Goal: Task Accomplishment & Management: Manage account settings

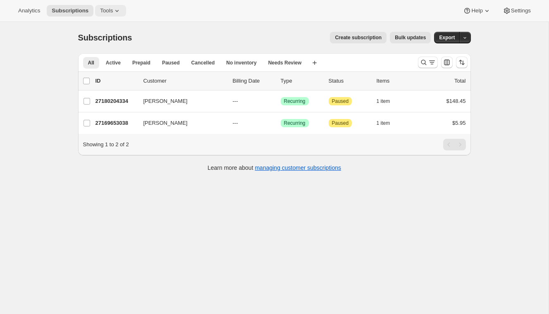
click at [112, 11] on span "Tools" at bounding box center [106, 10] width 13 height 7
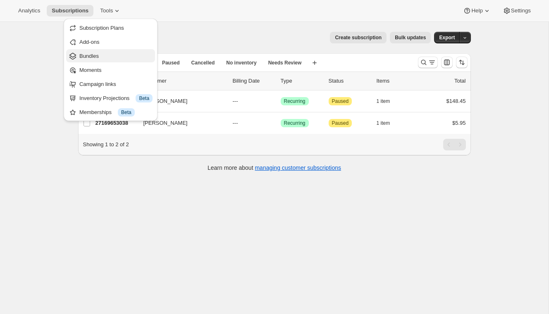
click at [102, 57] on span "Bundles" at bounding box center [115, 56] width 73 height 8
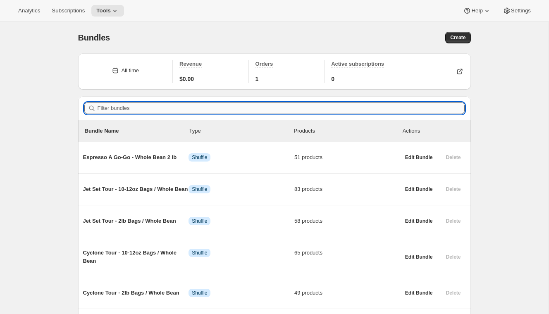
click at [121, 110] on input "Filter bundles" at bounding box center [281, 109] width 367 height 12
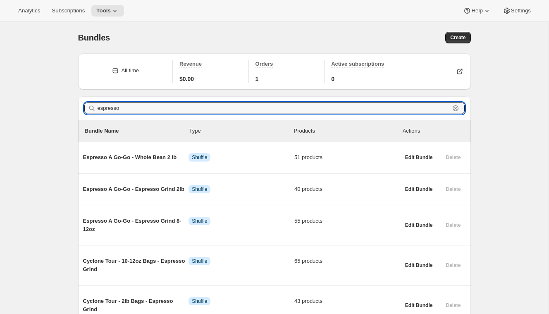
drag, startPoint x: 127, startPoint y: 108, endPoint x: 80, endPoint y: 104, distance: 46.9
click at [80, 104] on div "Filter bundles espresso Clear" at bounding box center [274, 108] width 393 height 24
type input "espresso"
click at [38, 121] on div "Bundles. This page is ready Bundles Create All time Revenue $0.00 Orders 1 Acti…" at bounding box center [274, 221] width 549 height 399
click at [113, 108] on input "espresso" at bounding box center [274, 109] width 352 height 12
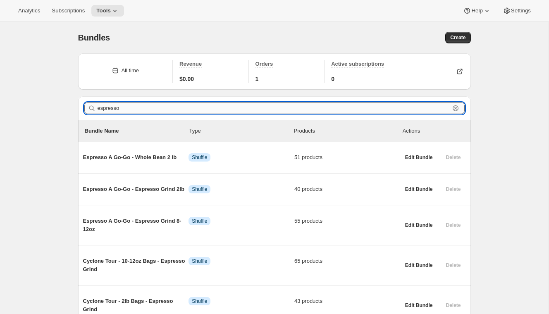
click at [113, 108] on input "espresso" at bounding box center [274, 109] width 352 height 12
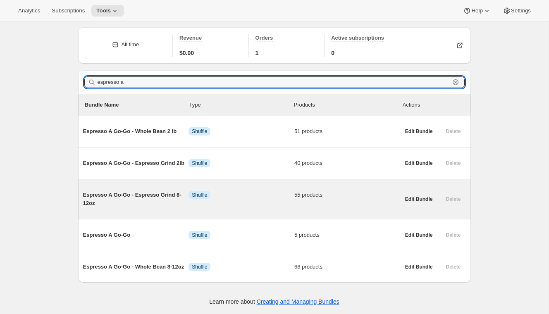
scroll to position [27, 0]
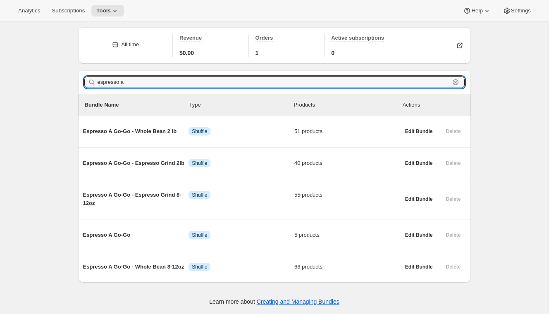
type input "espresso a"
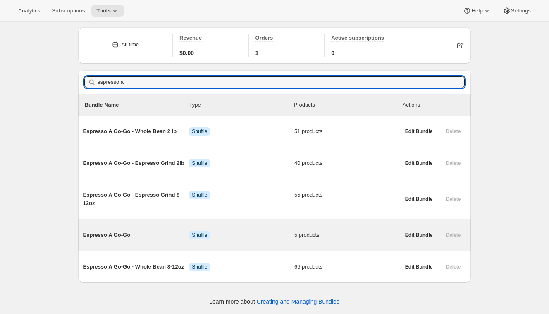
click at [115, 236] on span "Espresso A Go-Go" at bounding box center [136, 235] width 106 height 8
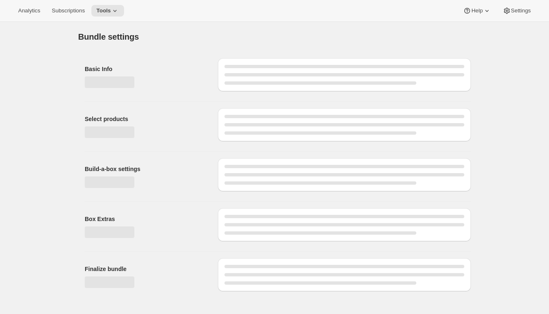
type input "Espresso A Go-Go"
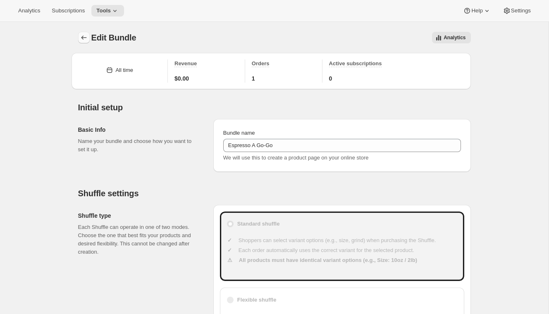
click at [86, 37] on icon "Bundles" at bounding box center [84, 38] width 8 height 8
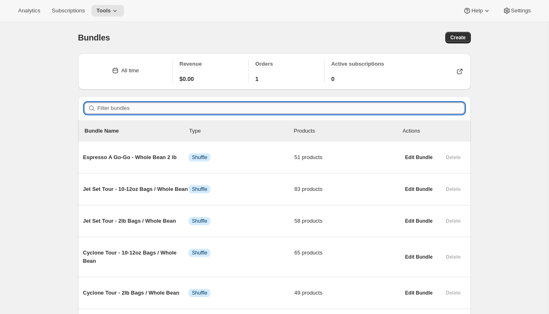
click at [171, 108] on input "Filter bundles" at bounding box center [281, 109] width 367 height 12
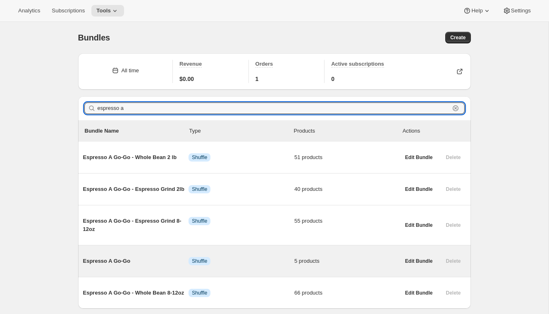
type input "espresso a"
click at [113, 260] on span "Espresso A Go-Go" at bounding box center [136, 261] width 106 height 8
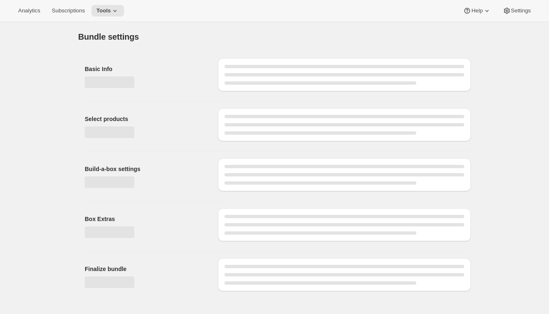
type input "Espresso A Go-Go"
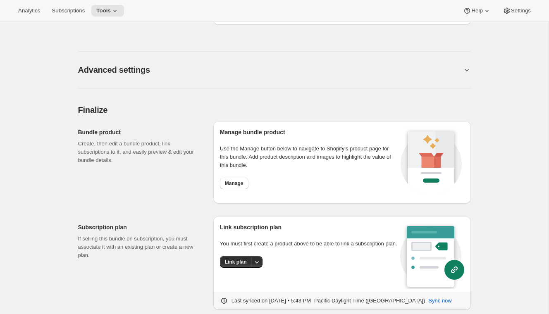
scroll to position [702, 0]
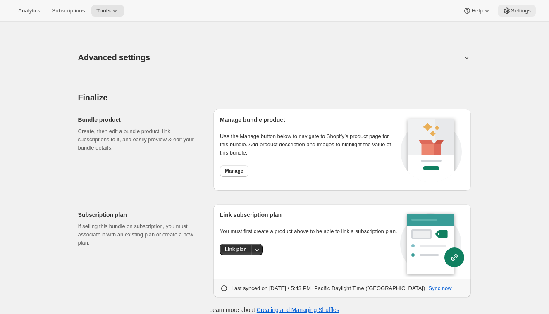
click at [518, 15] on button "Settings" at bounding box center [517, 11] width 38 height 12
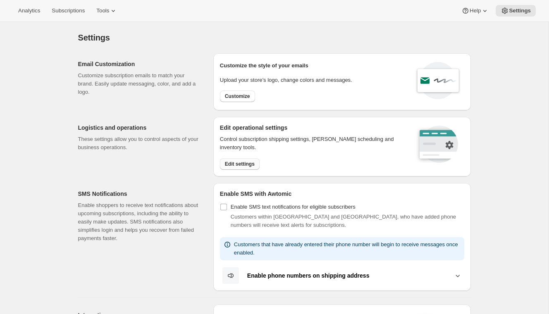
click at [236, 163] on span "Edit settings" at bounding box center [240, 164] width 30 height 7
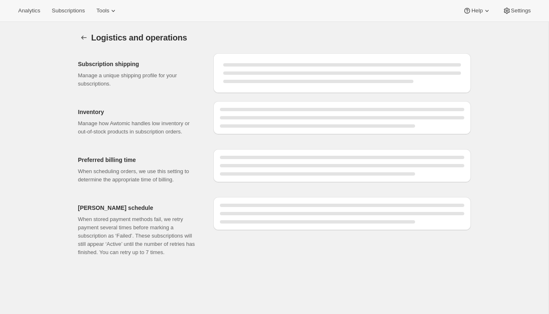
select select "DAY"
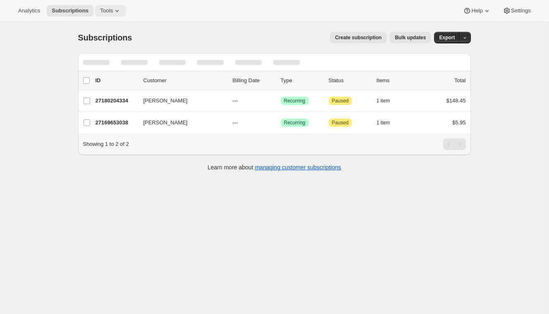
click at [120, 14] on icon at bounding box center [117, 11] width 8 height 8
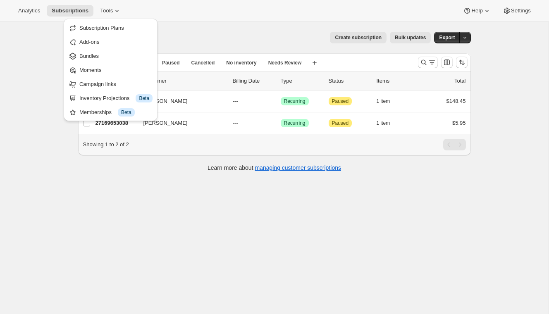
click at [213, 39] on div "Create subscription Bulk updates" at bounding box center [286, 38] width 289 height 12
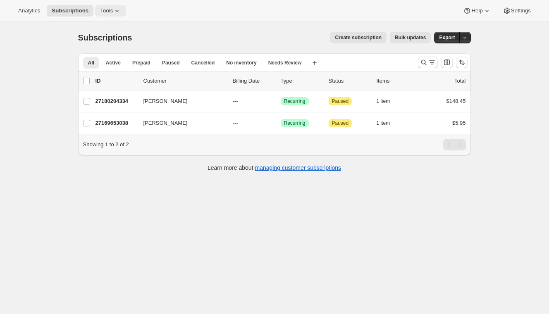
click at [125, 12] on button "Tools" at bounding box center [110, 11] width 31 height 12
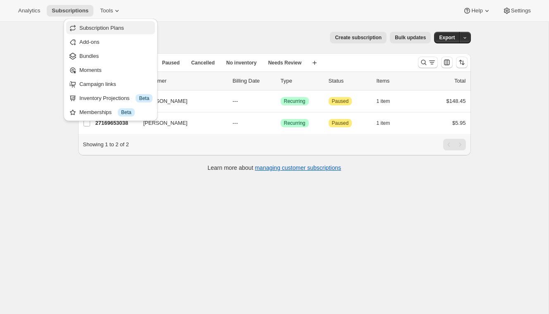
click at [124, 26] on span "Subscription Plans" at bounding box center [101, 28] width 45 height 6
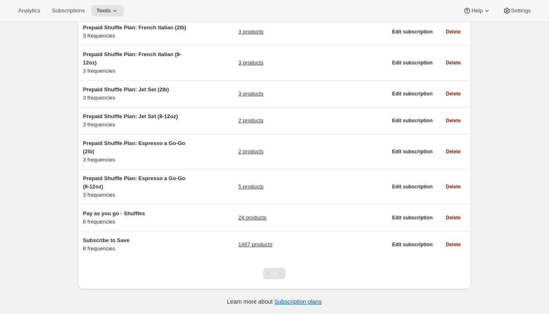
scroll to position [174, 0]
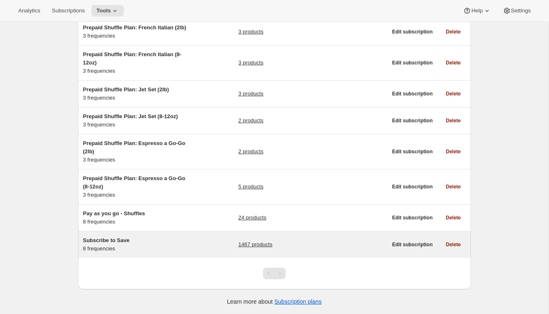
click at [201, 247] on div "Subscribe to Save 8 frequencies 1467 products" at bounding box center [235, 245] width 304 height 17
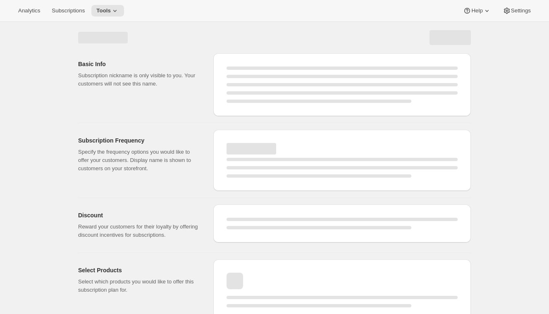
select select "WEEK"
select select "MONTH"
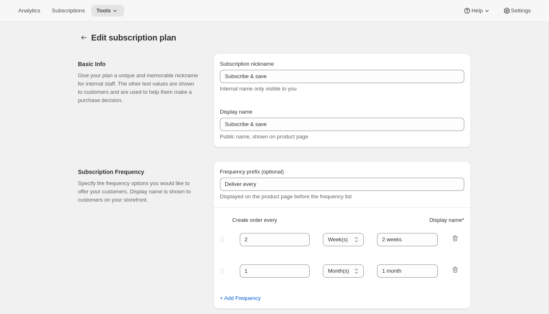
type input "Subscribe to Save"
type input "1"
type input "1 week"
type input "2"
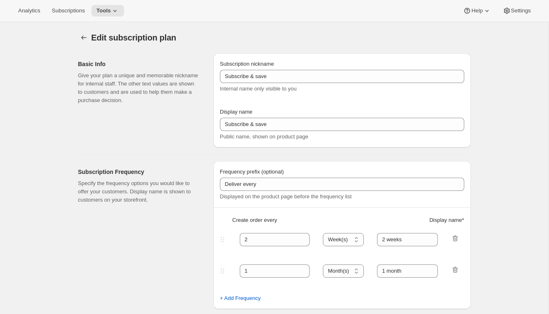
select select "WEEK"
type input "2 weeks"
type input "5"
select select "WEEK"
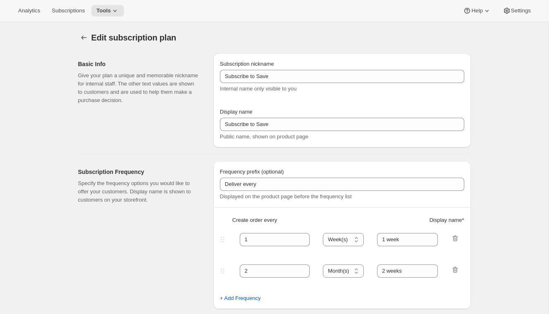
select select "WEEK"
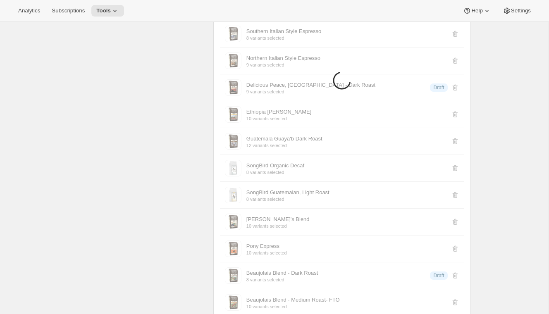
scroll to position [904, 0]
